Goal: Task Accomplishment & Management: Complete application form

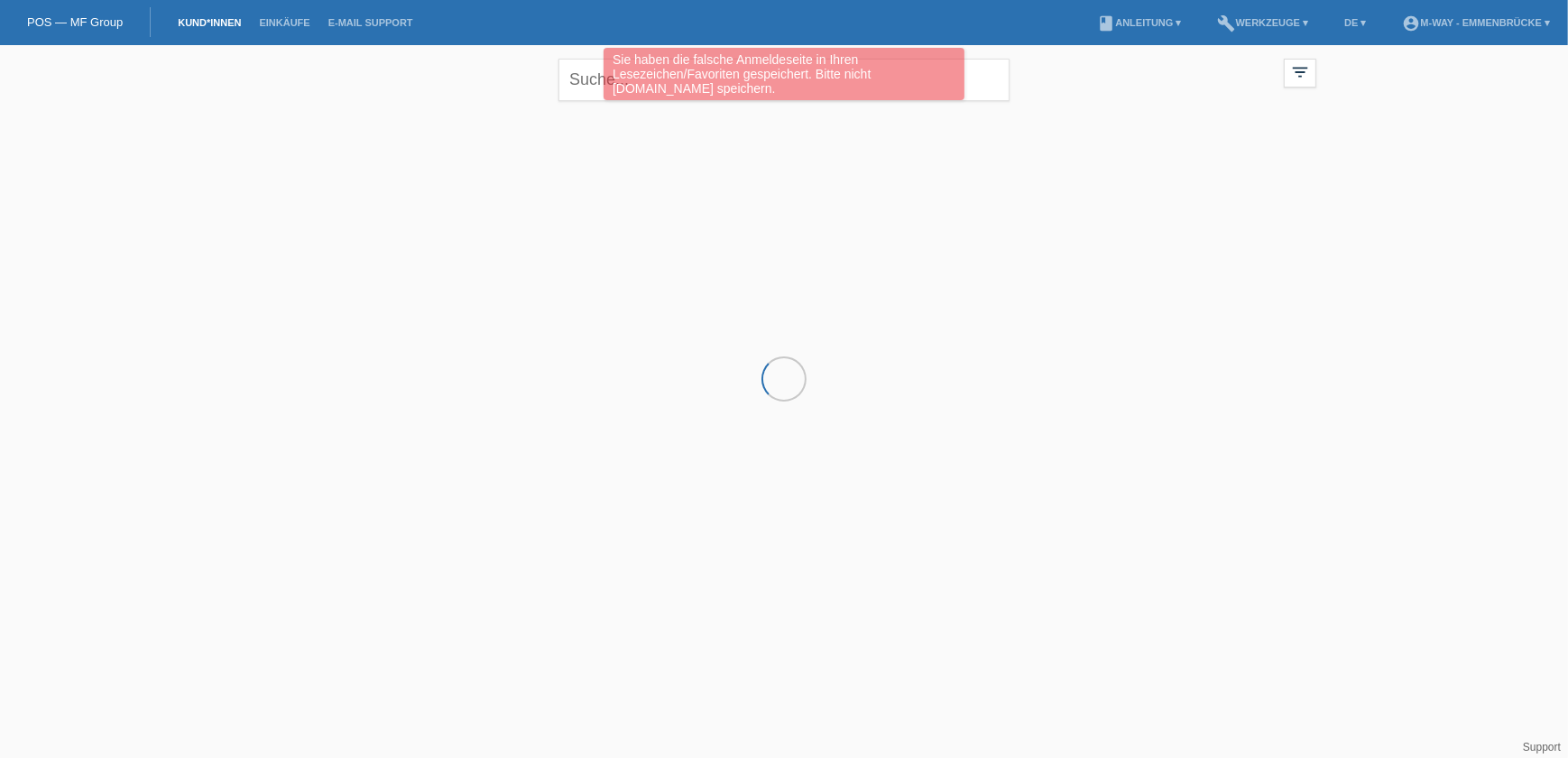
click at [579, 86] on div "Sie haben die falsche Anmeldeseite in Ihren Lesezeichen/Favoriten gespeichert. …" at bounding box center [784, 77] width 941 height 57
click at [579, 87] on div "Sie haben die falsche Anmeldeseite in Ihren Lesezeichen/Favoriten gespeichert. …" at bounding box center [784, 77] width 941 height 57
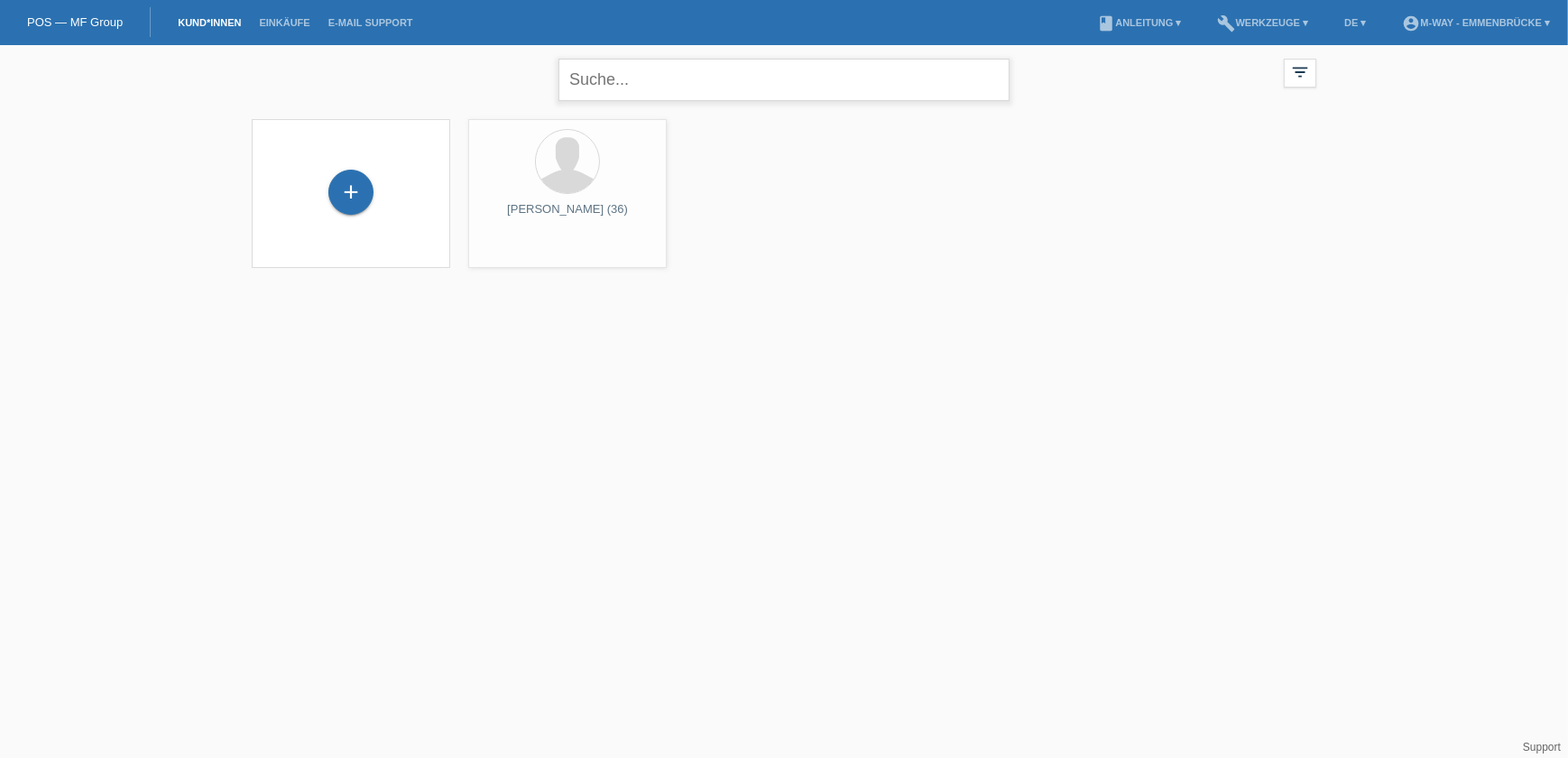
click at [587, 79] on input "text" at bounding box center [784, 79] width 451 height 43
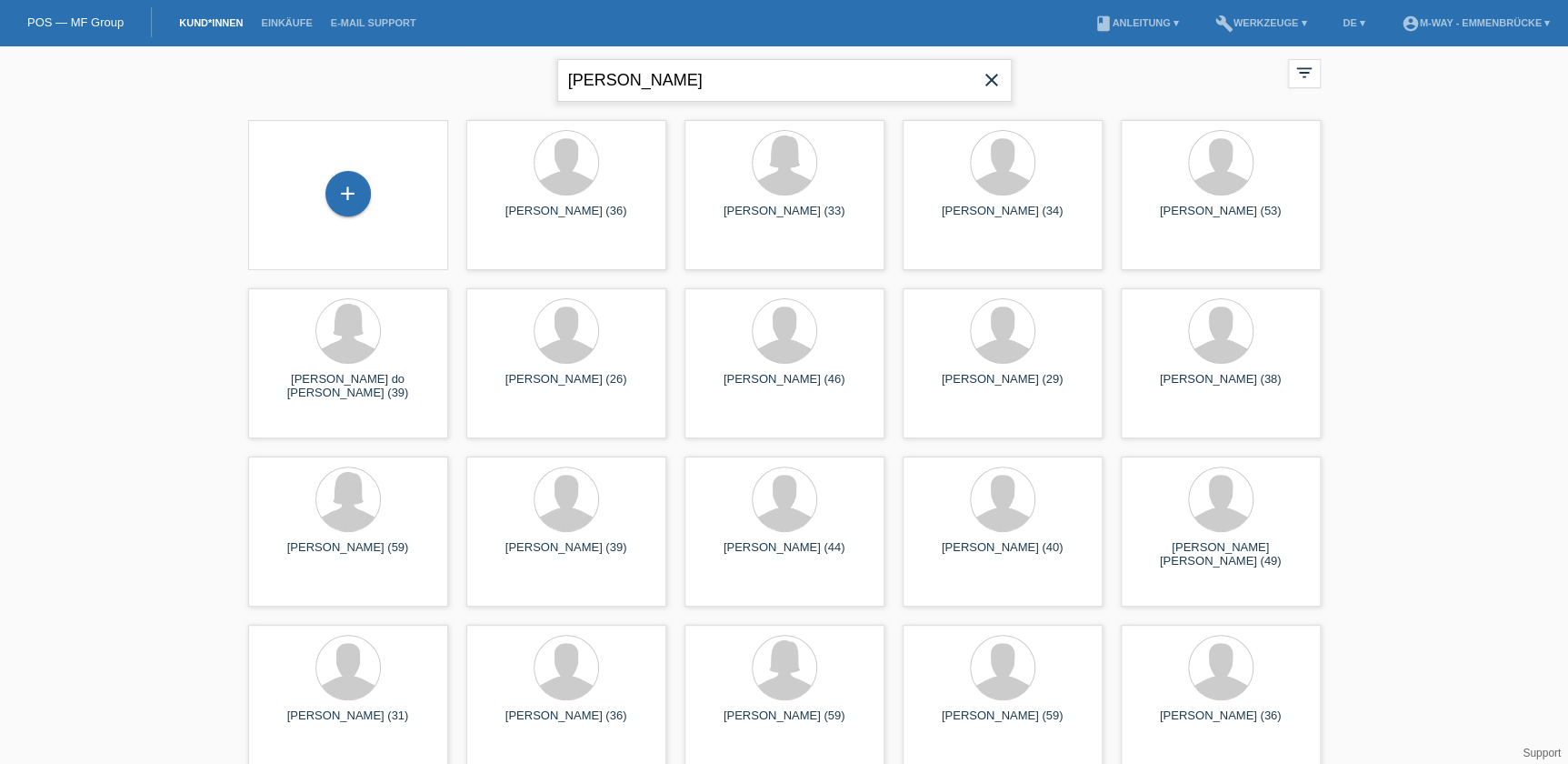
type input "brügger"
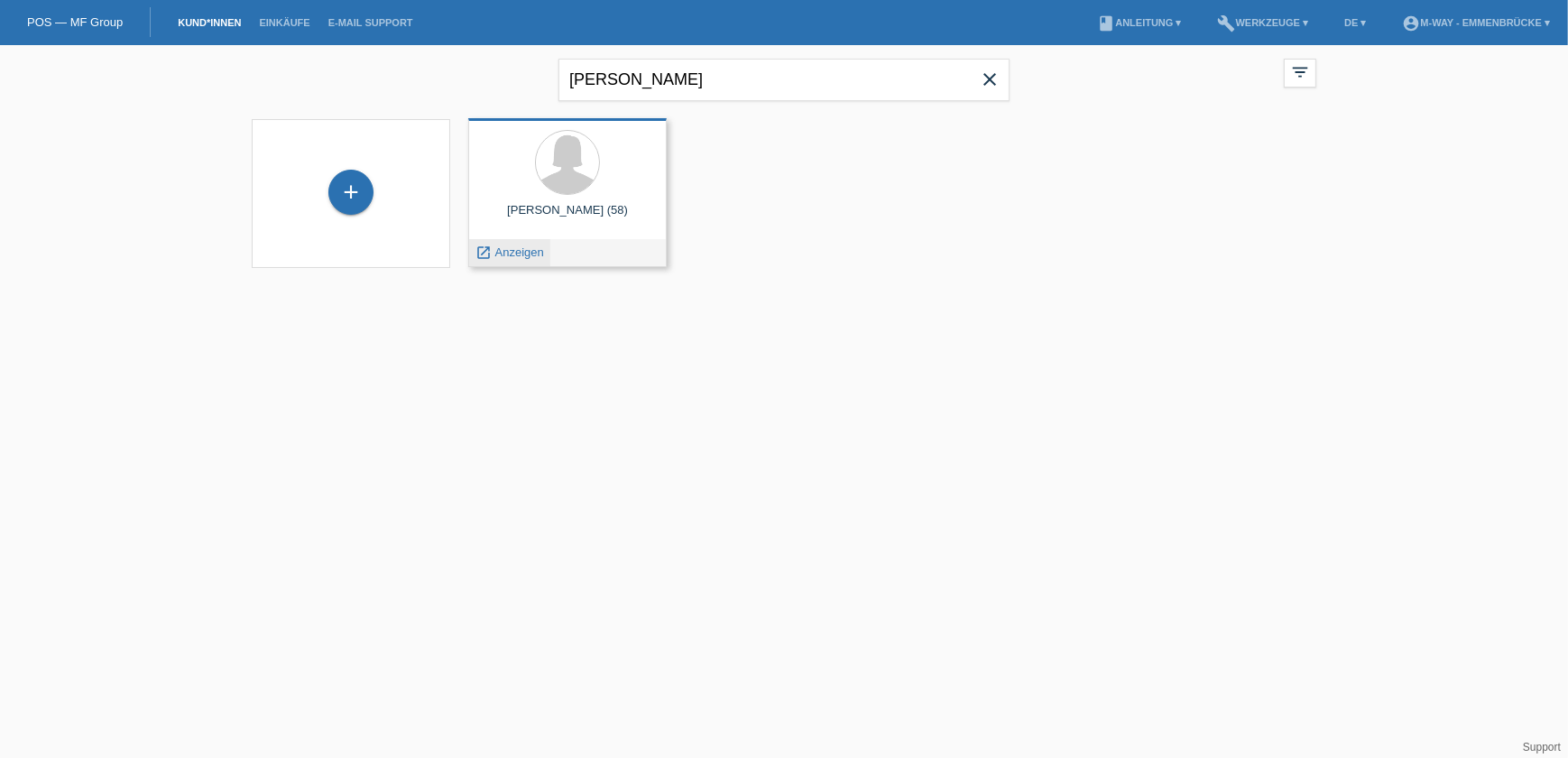
click at [522, 248] on span "Anzeigen" at bounding box center [519, 252] width 49 height 14
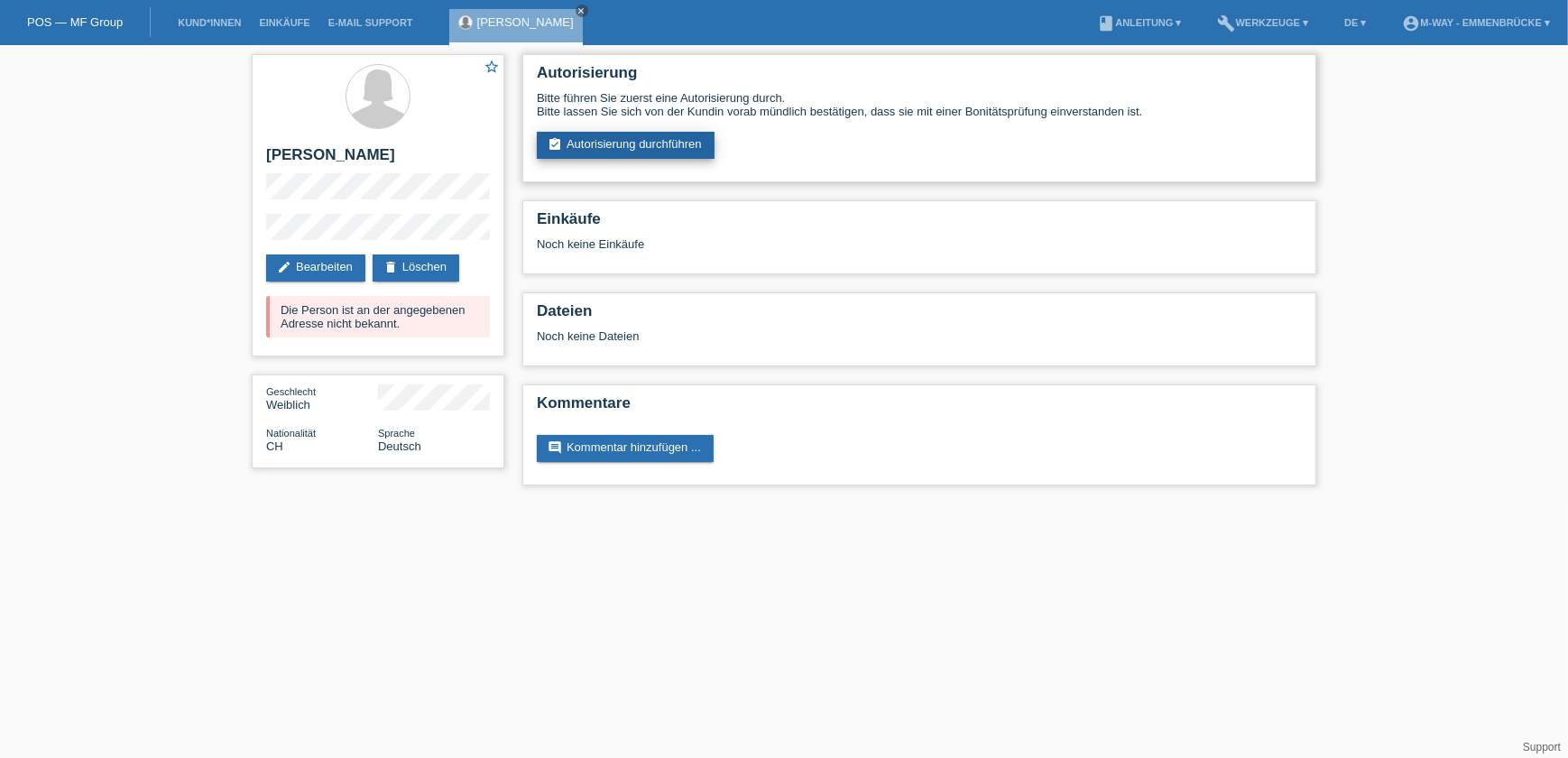
click at [626, 144] on link "assignment_turned_in Autorisierung durchführen" at bounding box center [626, 145] width 177 height 27
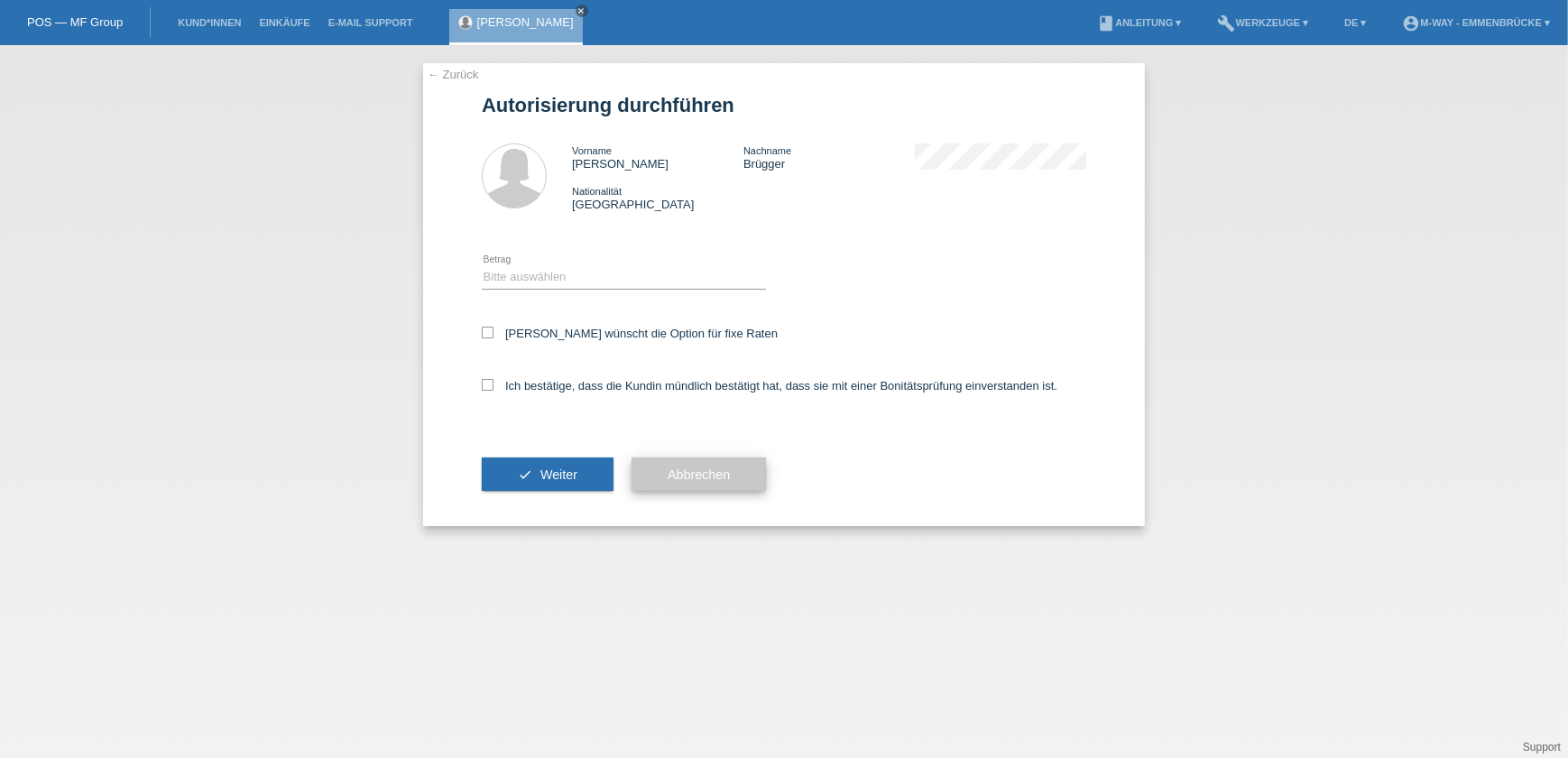
click at [676, 486] on button "Abbrechen" at bounding box center [698, 474] width 134 height 34
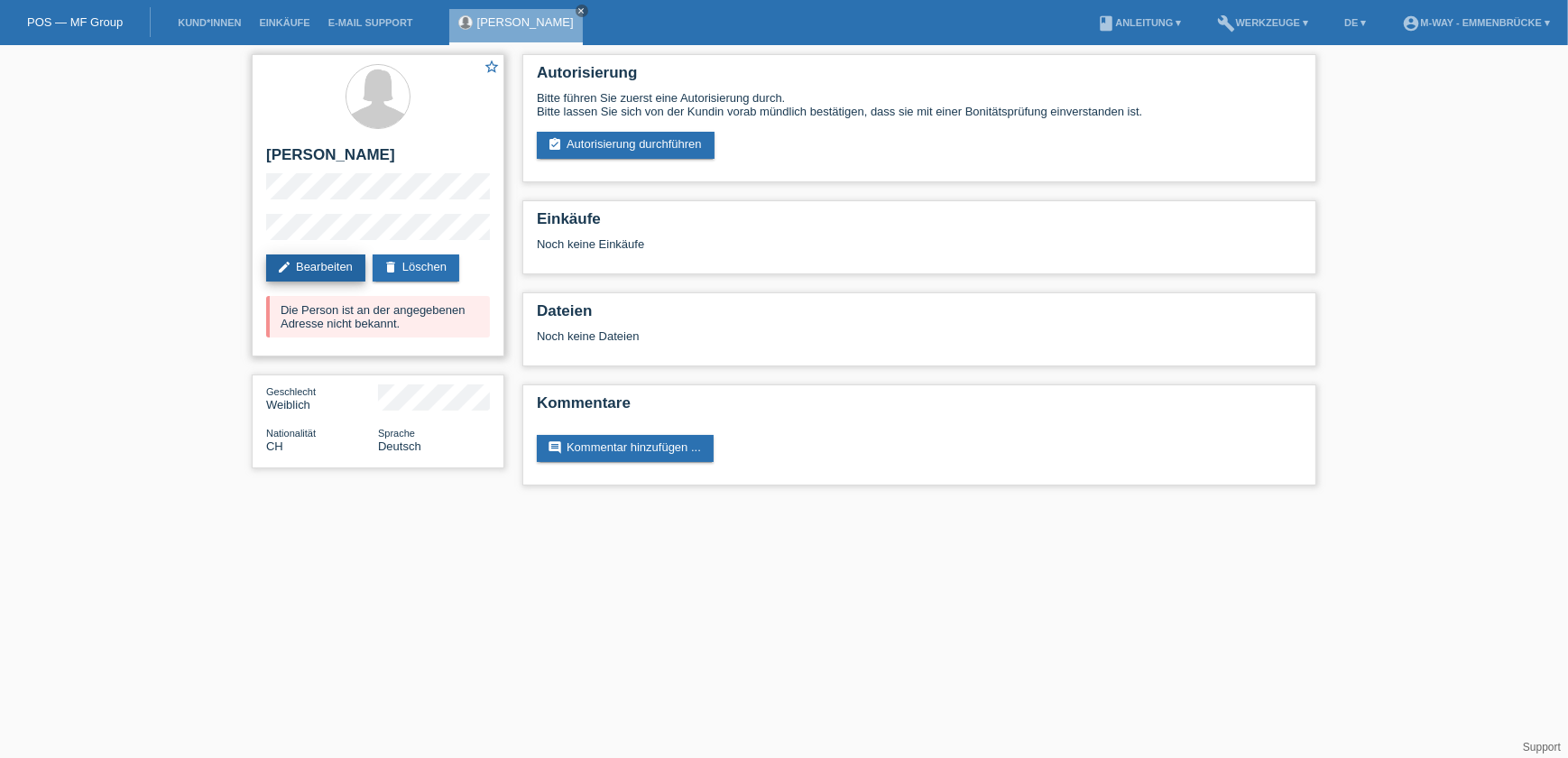
click at [339, 268] on link "edit Bearbeiten" at bounding box center [315, 267] width 99 height 27
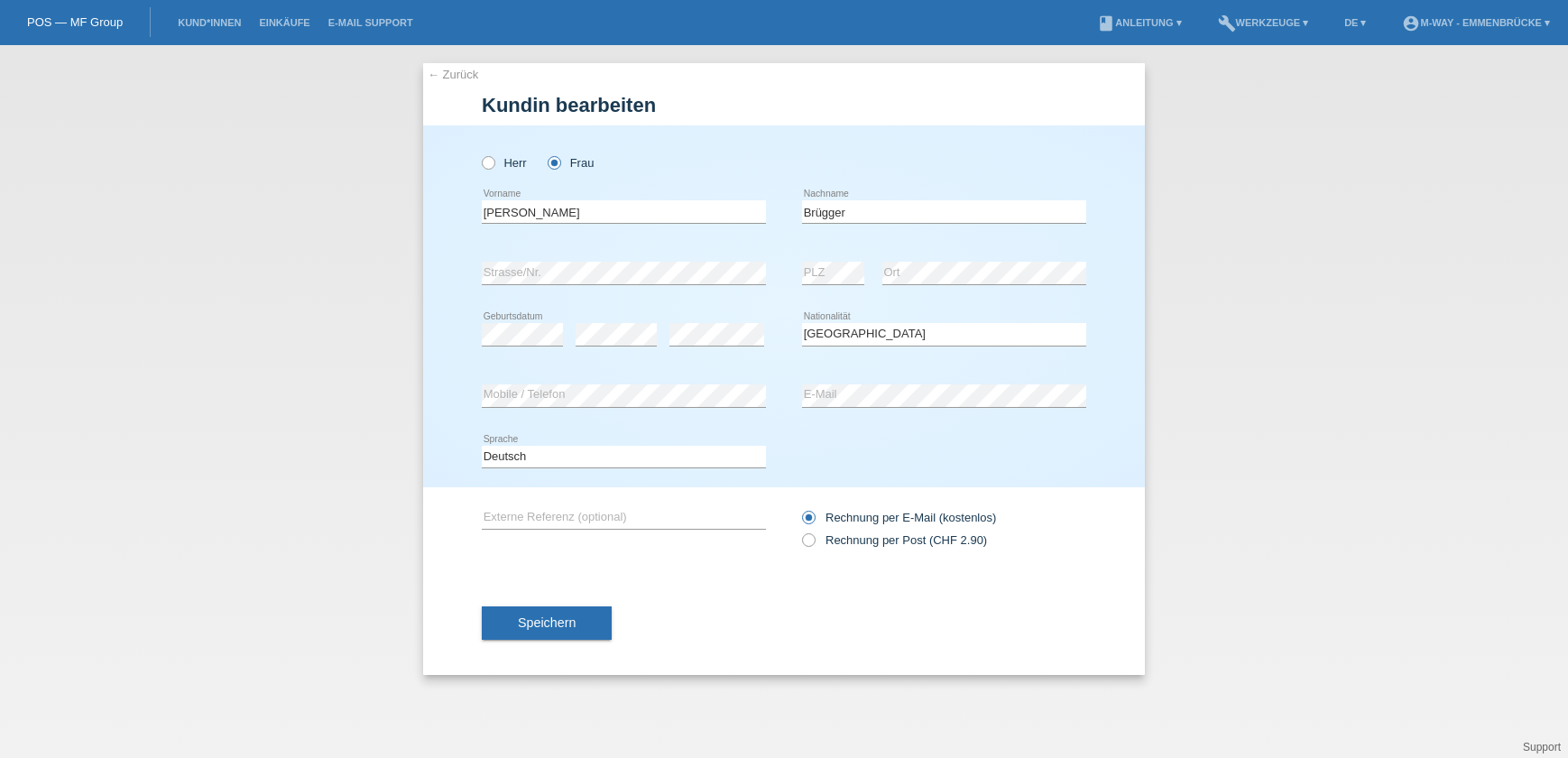
select select "CH"
click at [468, 265] on div "Herr Frau Ruth error Vorname" at bounding box center [784, 307] width 722 height 362
click at [704, 345] on icon at bounding box center [716, 345] width 95 height 1
click at [705, 362] on div "error" at bounding box center [716, 335] width 95 height 61
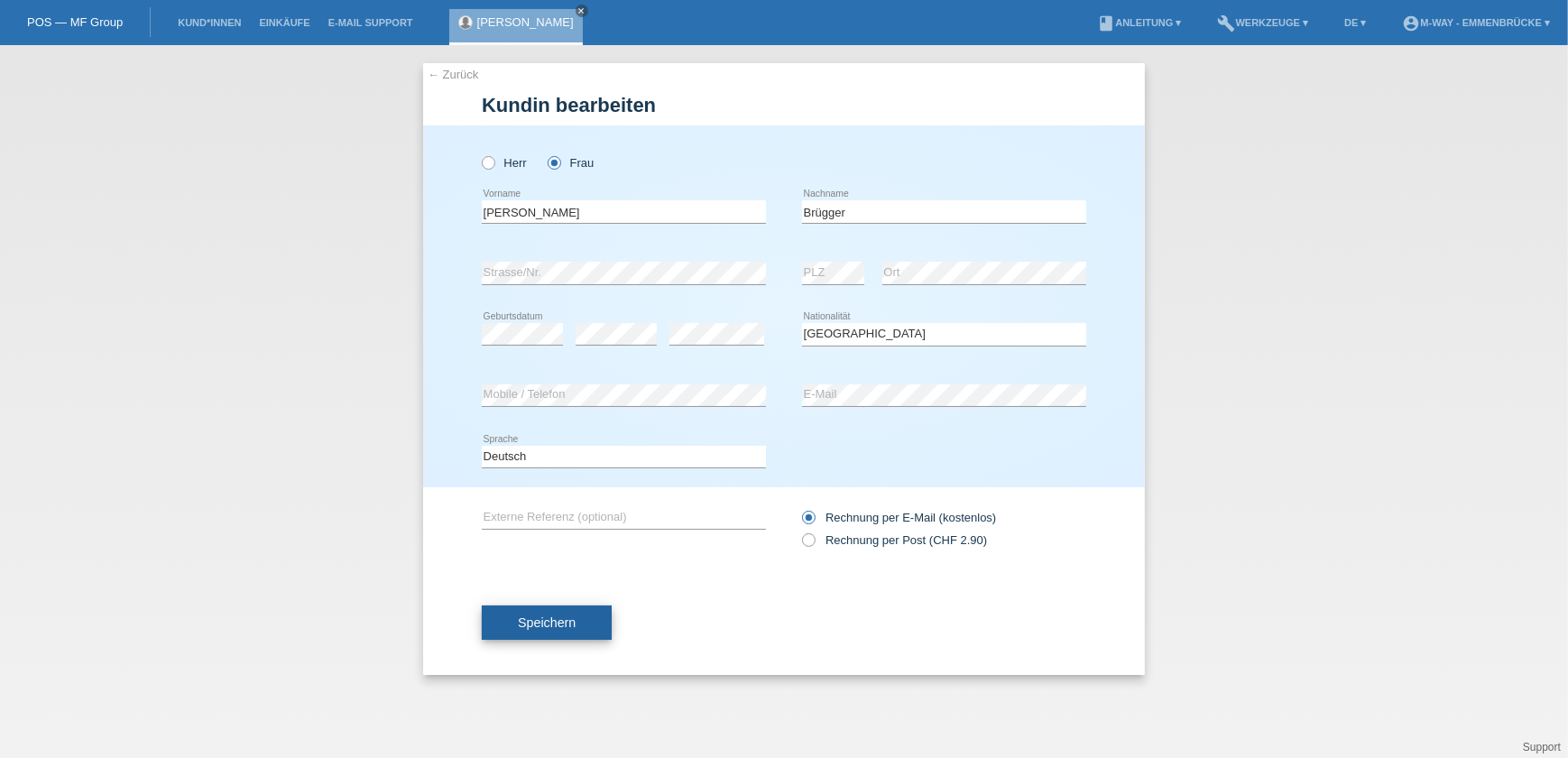
click at [586, 620] on button "Speichern" at bounding box center [546, 622] width 130 height 34
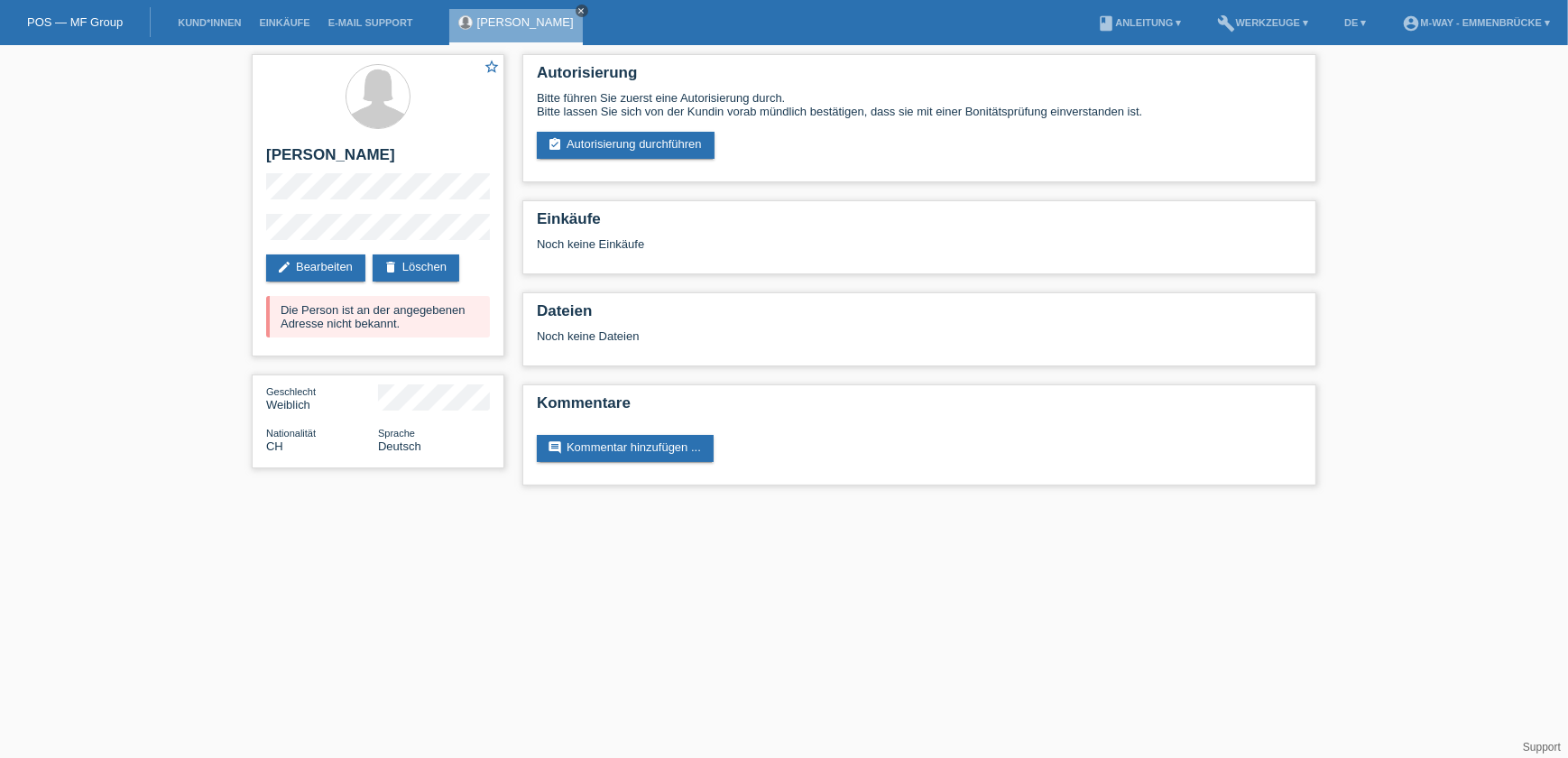
click at [577, 8] on icon "close" at bounding box center [582, 11] width 9 height 9
click at [205, 20] on link "Kund*innen" at bounding box center [210, 23] width 81 height 11
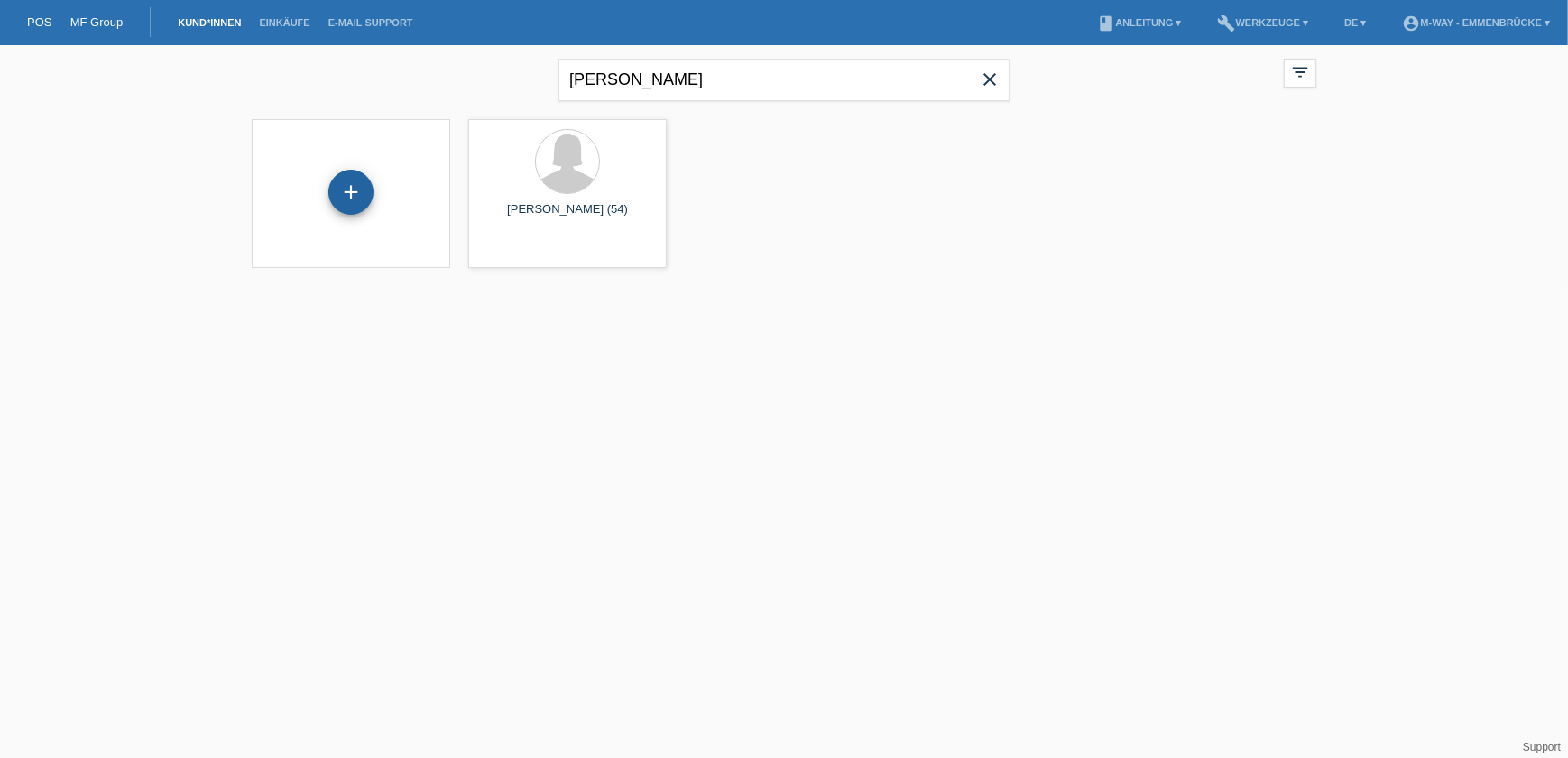
click at [356, 198] on div "+" at bounding box center [350, 192] width 45 height 45
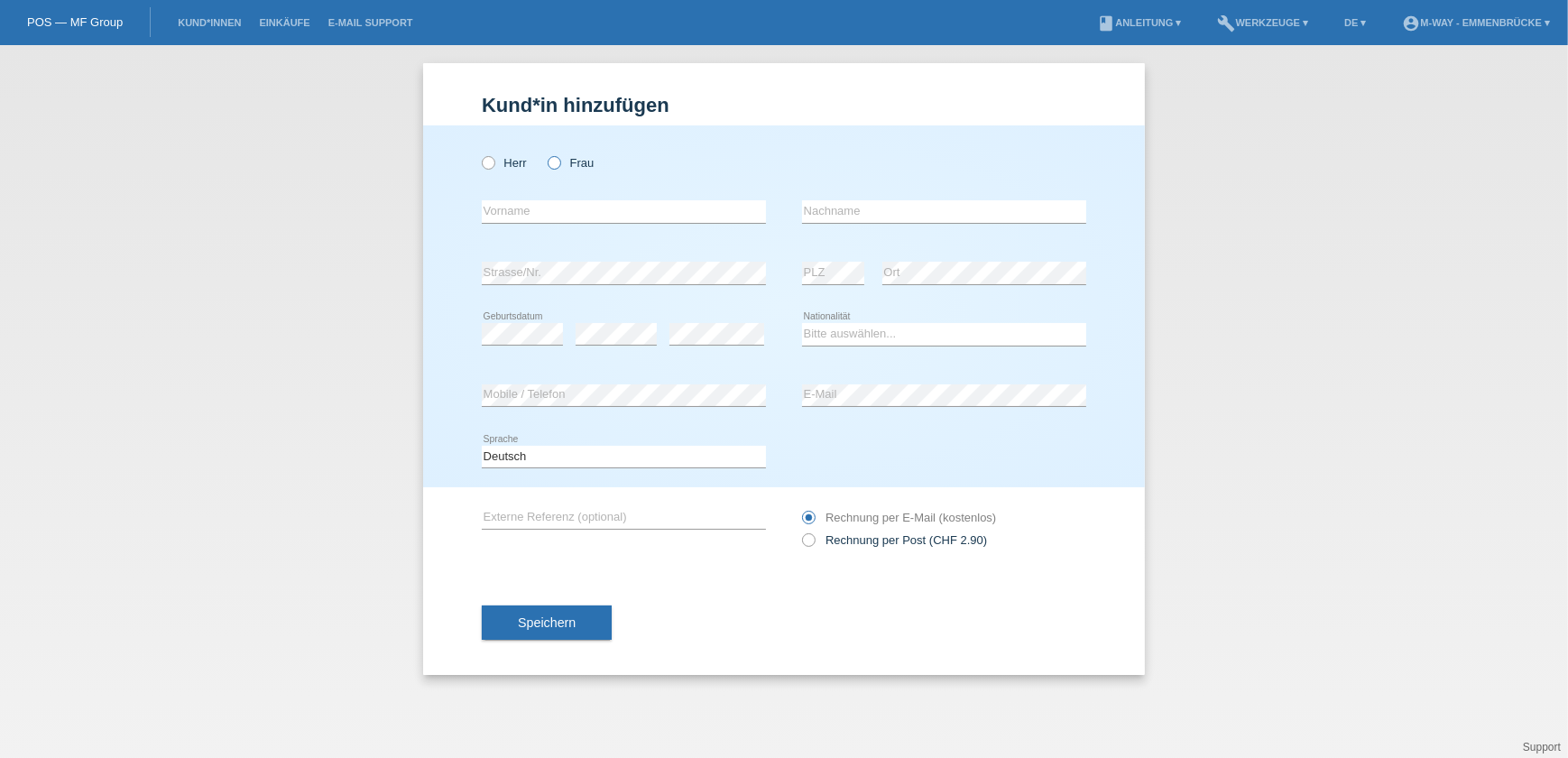
click at [545, 153] on icon at bounding box center [545, 153] width 0 height 0
click at [556, 164] on input "Frau" at bounding box center [553, 162] width 12 height 12
radio input "true"
click at [552, 205] on input "text" at bounding box center [624, 212] width 285 height 22
type input "[PERSON_NAME]"
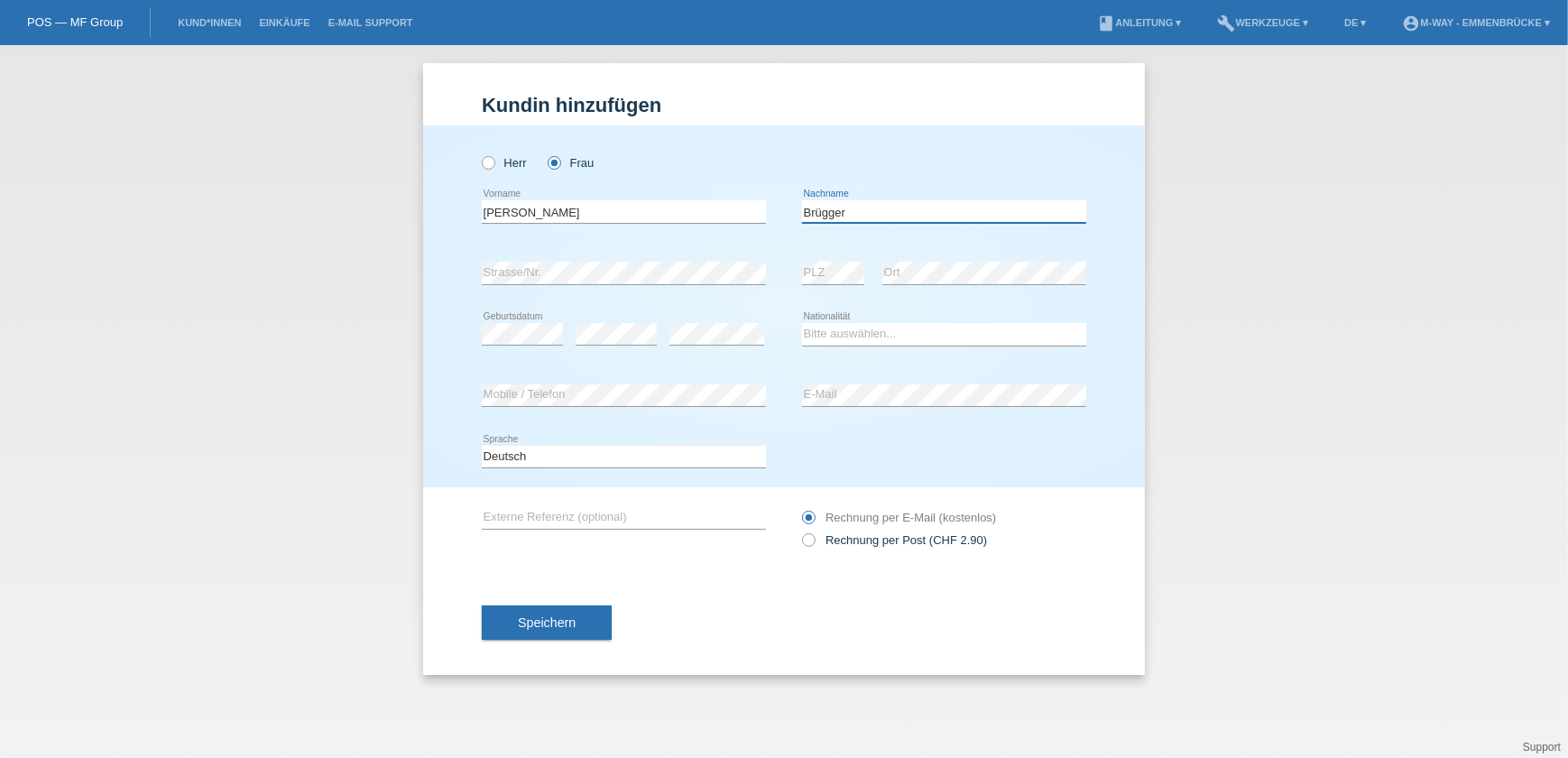
type input "Brügger"
click at [869, 332] on select "Bitte auswählen... Schweiz Deutschland Liechtenstein Österreich ------------ Af…" at bounding box center [944, 334] width 285 height 21
select select "CH"
click at [802, 324] on select "Bitte auswählen... Schweiz Deutschland Liechtenstein Österreich ------------ Af…" at bounding box center [944, 334] width 285 height 21
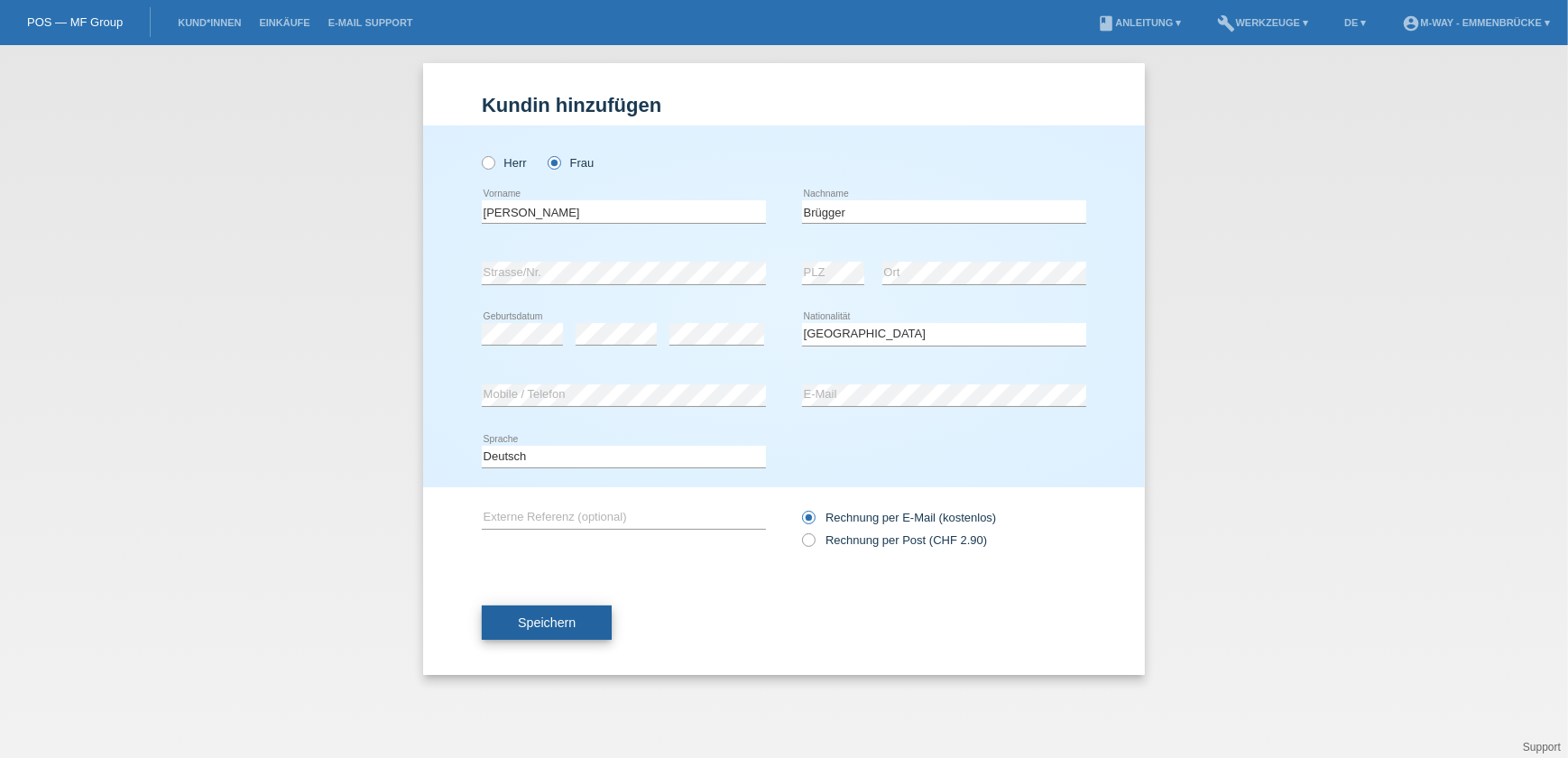
click at [541, 616] on span "Speichern" at bounding box center [546, 623] width 57 height 15
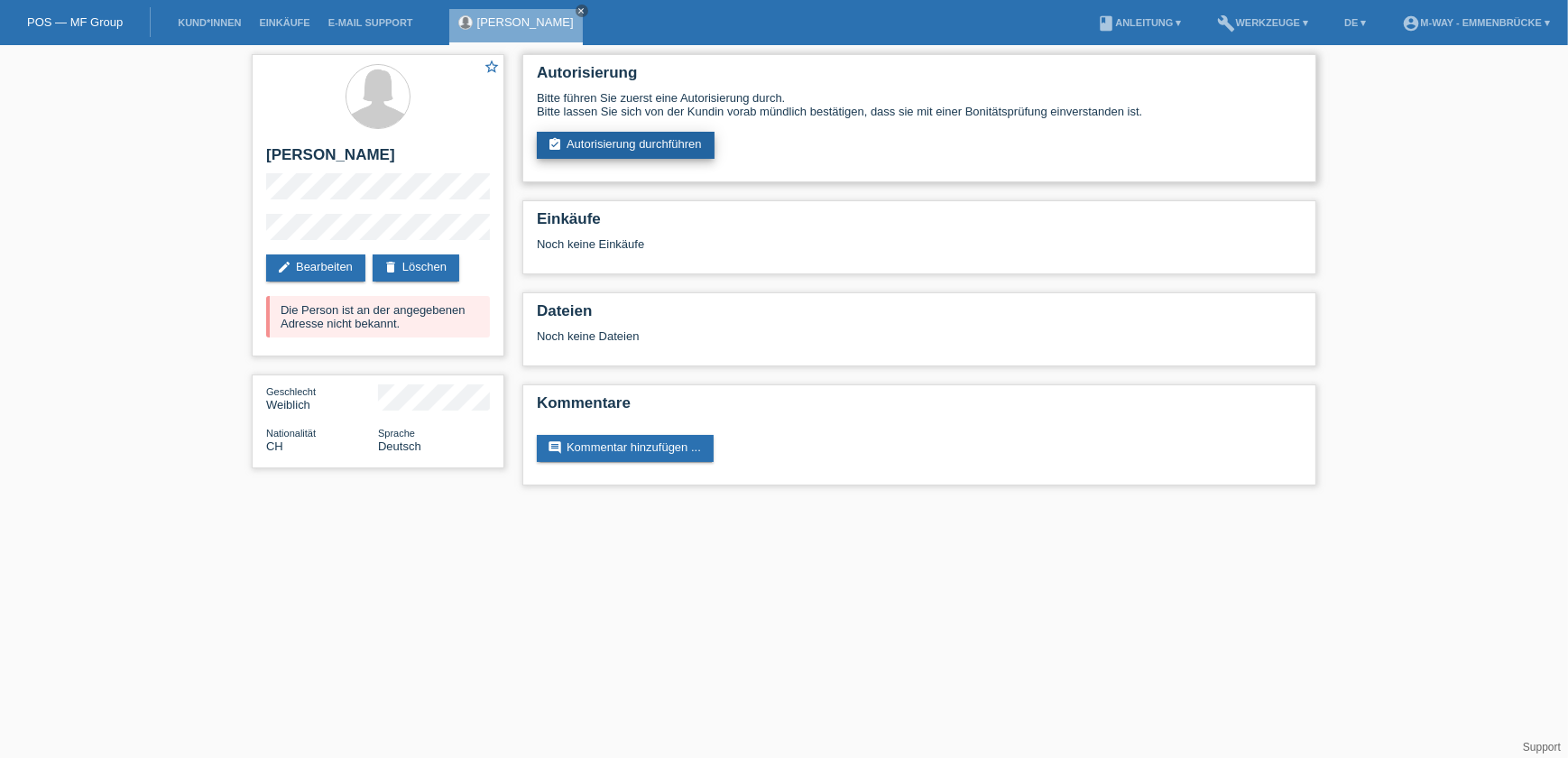
click at [612, 140] on link "assignment_turned_in Autorisierung durchführen" at bounding box center [626, 145] width 177 height 27
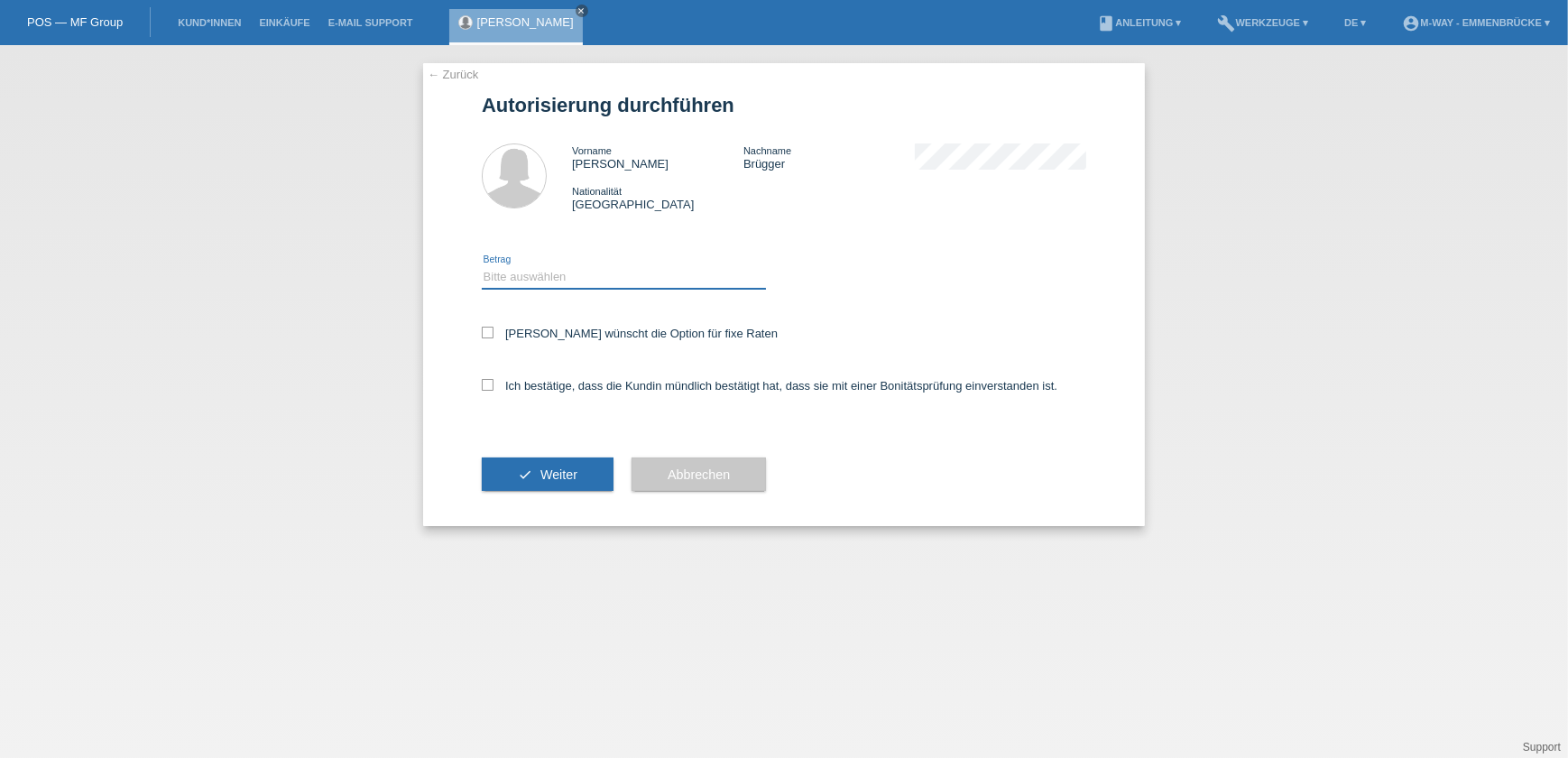
click at [637, 283] on select "Bitte auswählen CHF 1.00 - CHF 499.00 CHF 500.00 - CHF 1'999.00 CHF 2'000.00 - …" at bounding box center [624, 276] width 285 height 21
select select "3"
click at [481, 266] on select "Bitte auswählen CHF 1.00 - CHF 499.00 CHF 500.00 - CHF 1'999.00 CHF 2'000.00 - …" at bounding box center [624, 276] width 285 height 21
click at [490, 326] on icon at bounding box center [487, 332] width 12 height 12
click at [490, 326] on input "[PERSON_NAME] wünscht die Option für fixe Raten" at bounding box center [487, 332] width 12 height 12
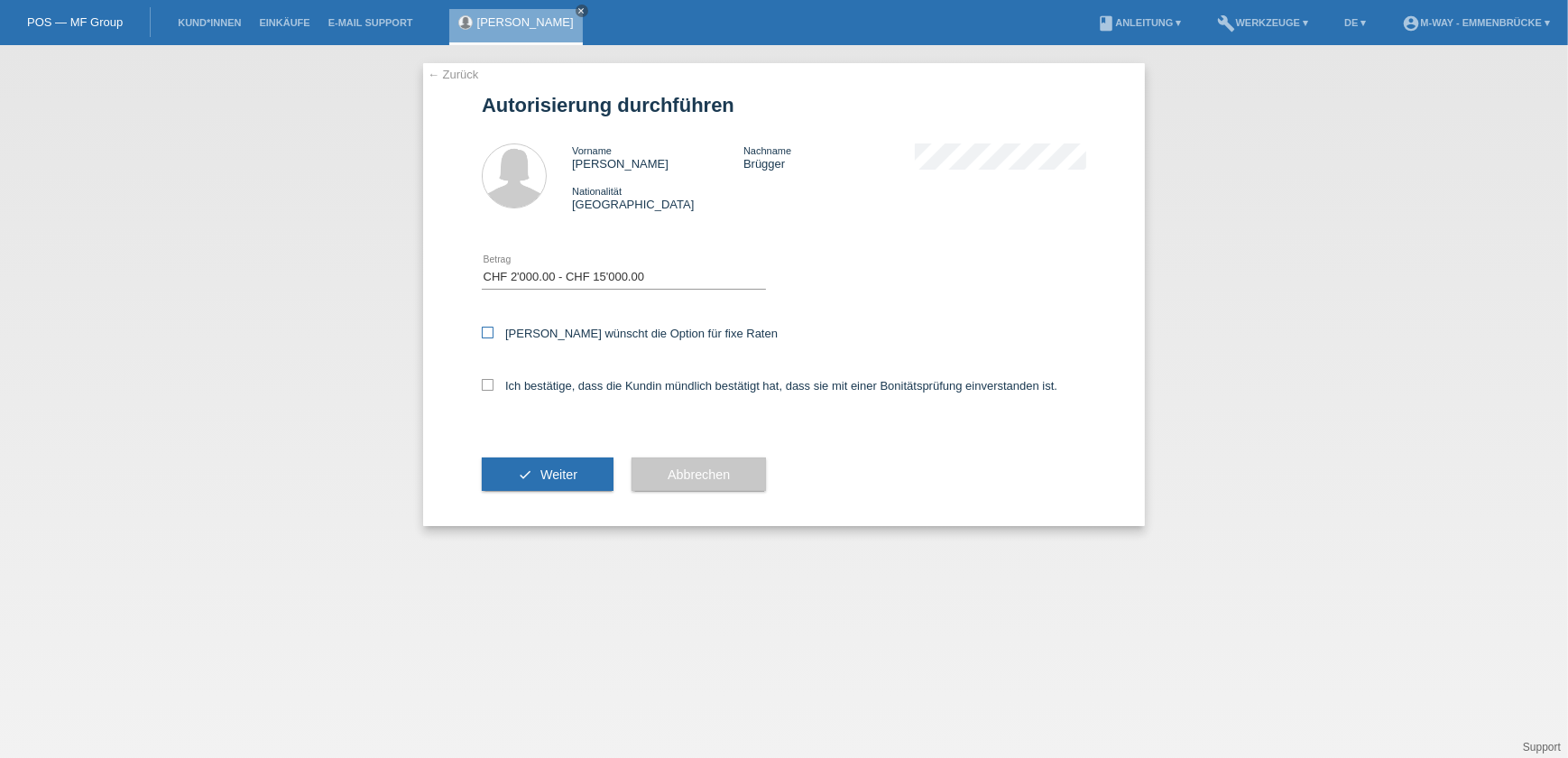
checkbox input "true"
click at [487, 380] on icon at bounding box center [487, 385] width 12 height 12
click at [487, 380] on input "Ich bestätige, dass die Kundin mündlich bestätigt hat, dass sie mit einer Bonit…" at bounding box center [487, 385] width 12 height 12
checkbox input "true"
click at [522, 462] on button "check Weiter" at bounding box center [547, 474] width 132 height 34
